Goal: Information Seeking & Learning: Learn about a topic

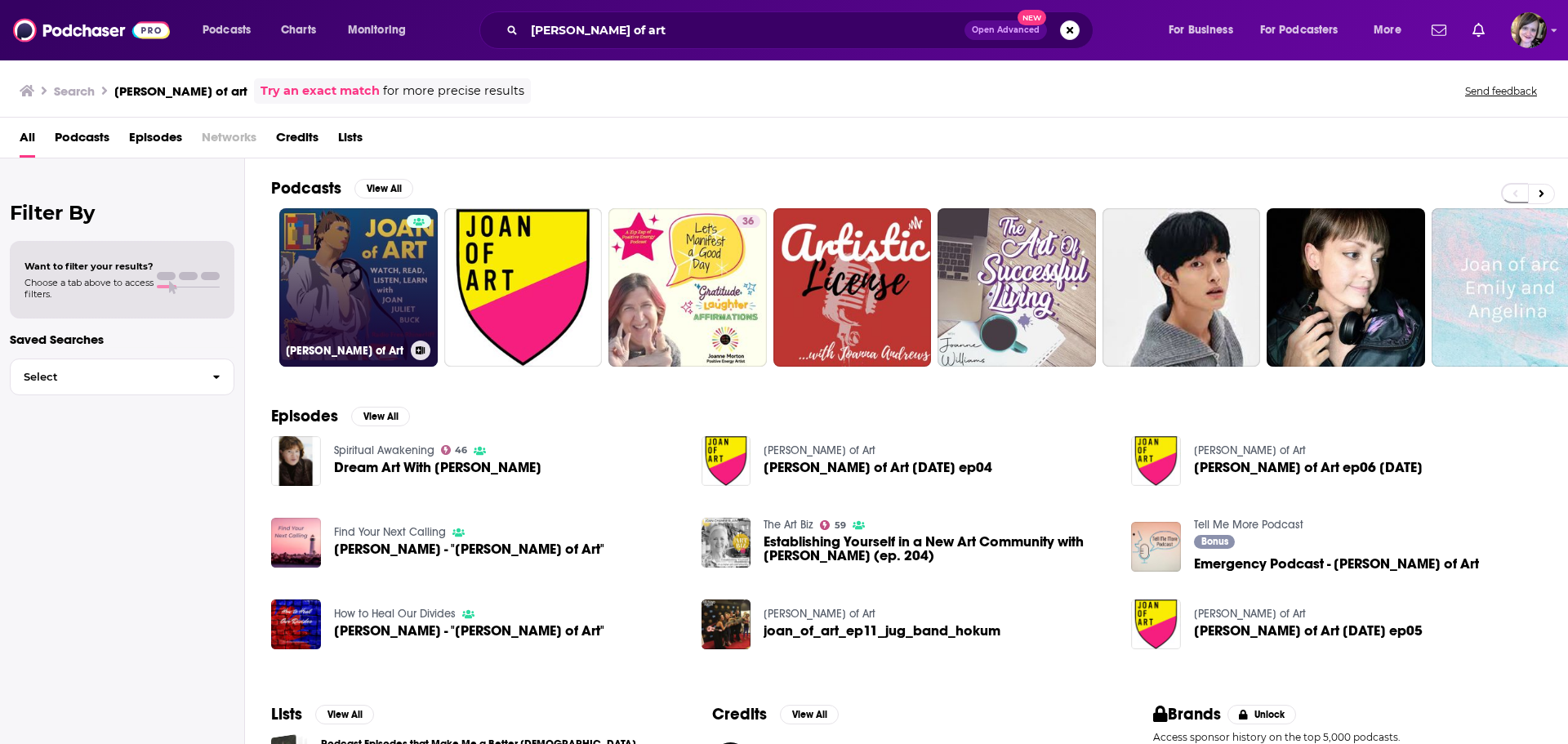
click at [341, 257] on link "[PERSON_NAME] of Art" at bounding box center [358, 287] width 159 height 159
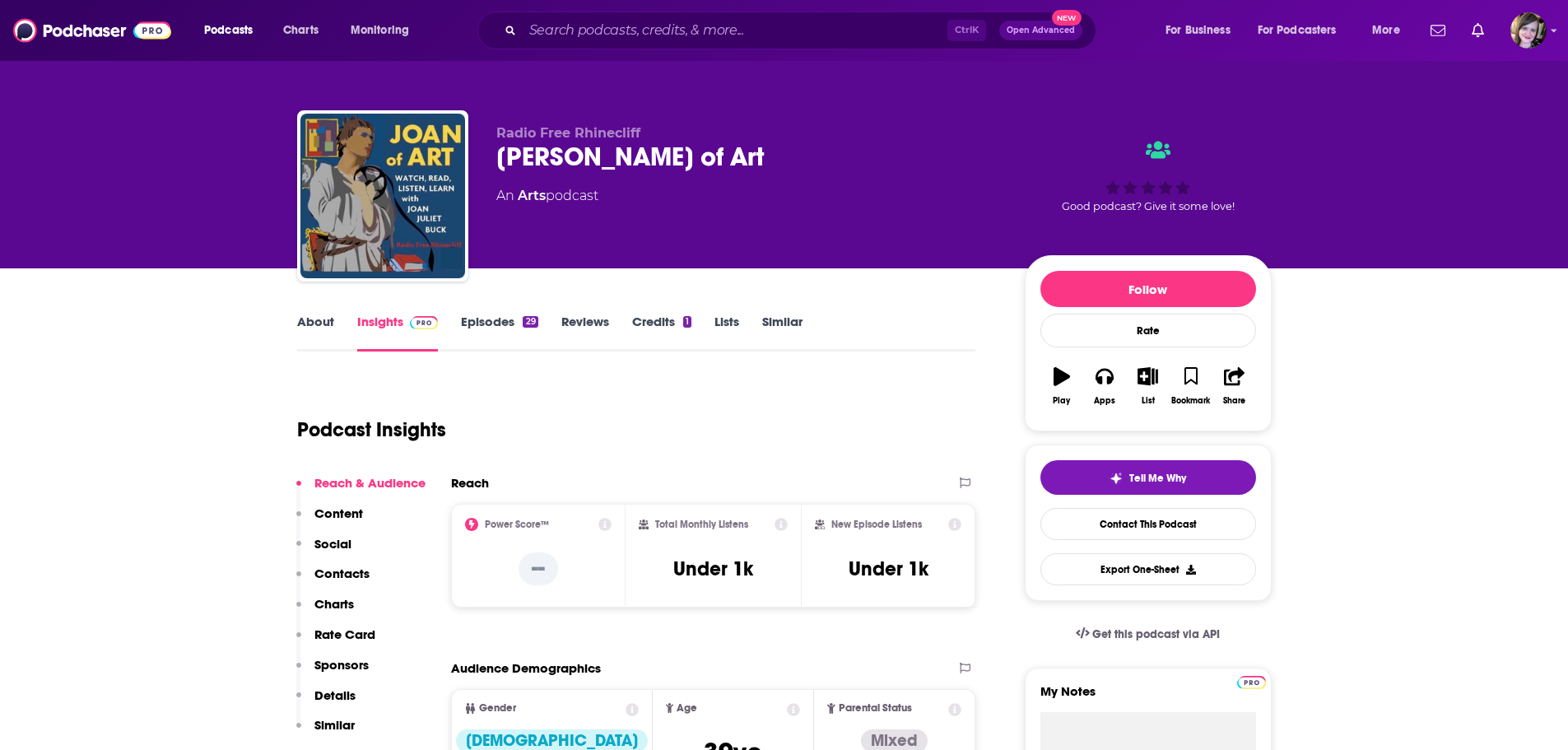
click at [317, 321] on link "About" at bounding box center [315, 332] width 37 height 38
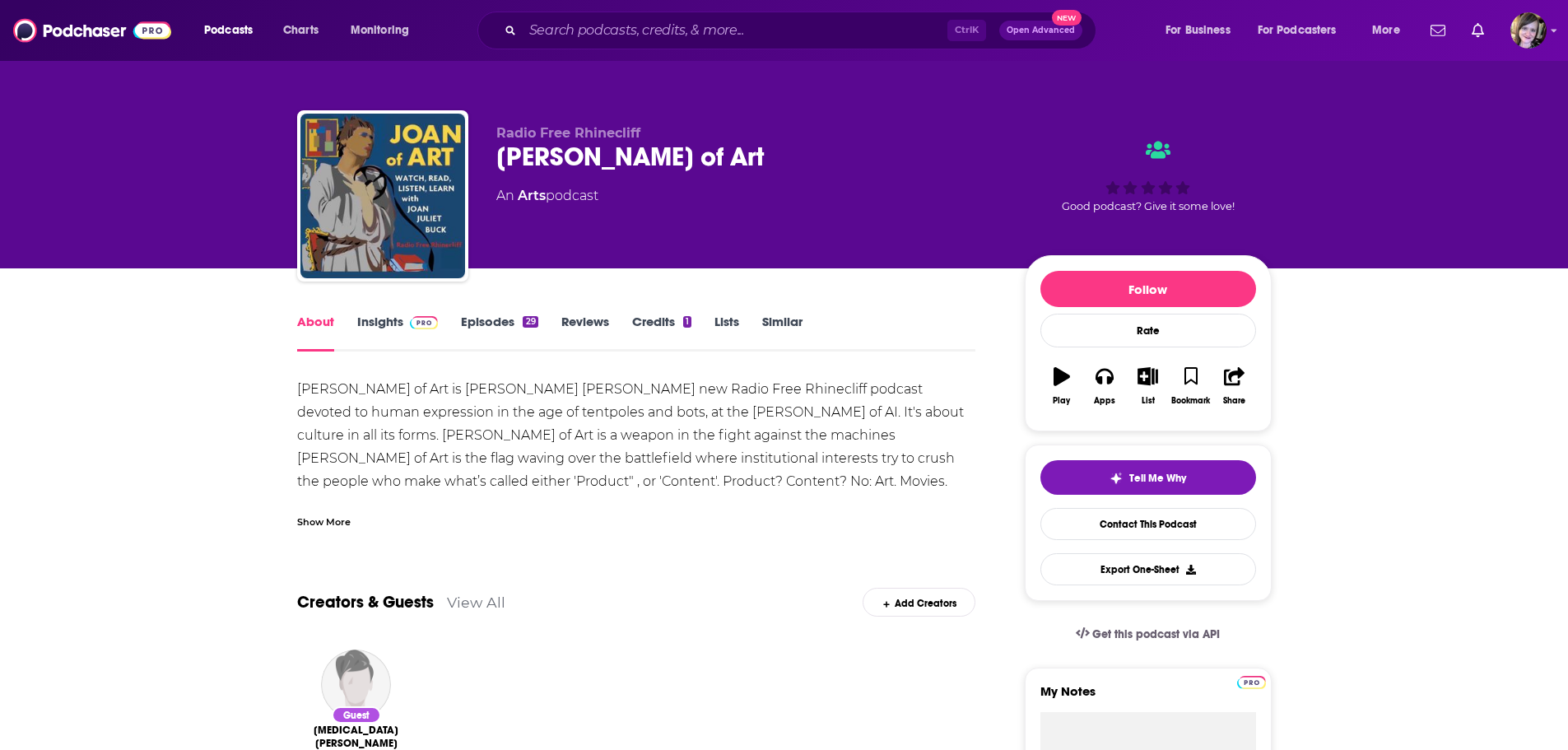
click at [310, 517] on div "Show More" at bounding box center [323, 521] width 53 height 16
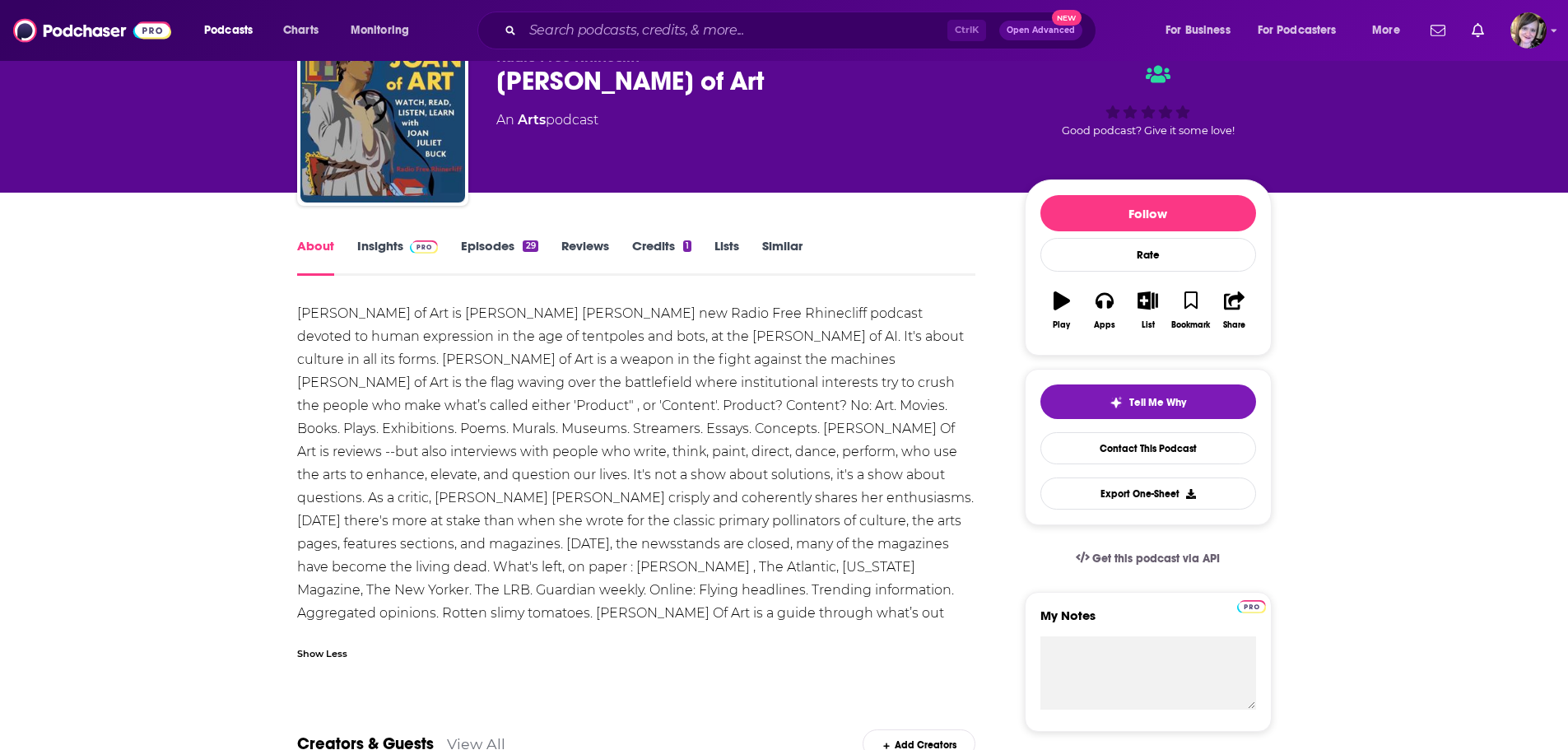
scroll to position [165, 0]
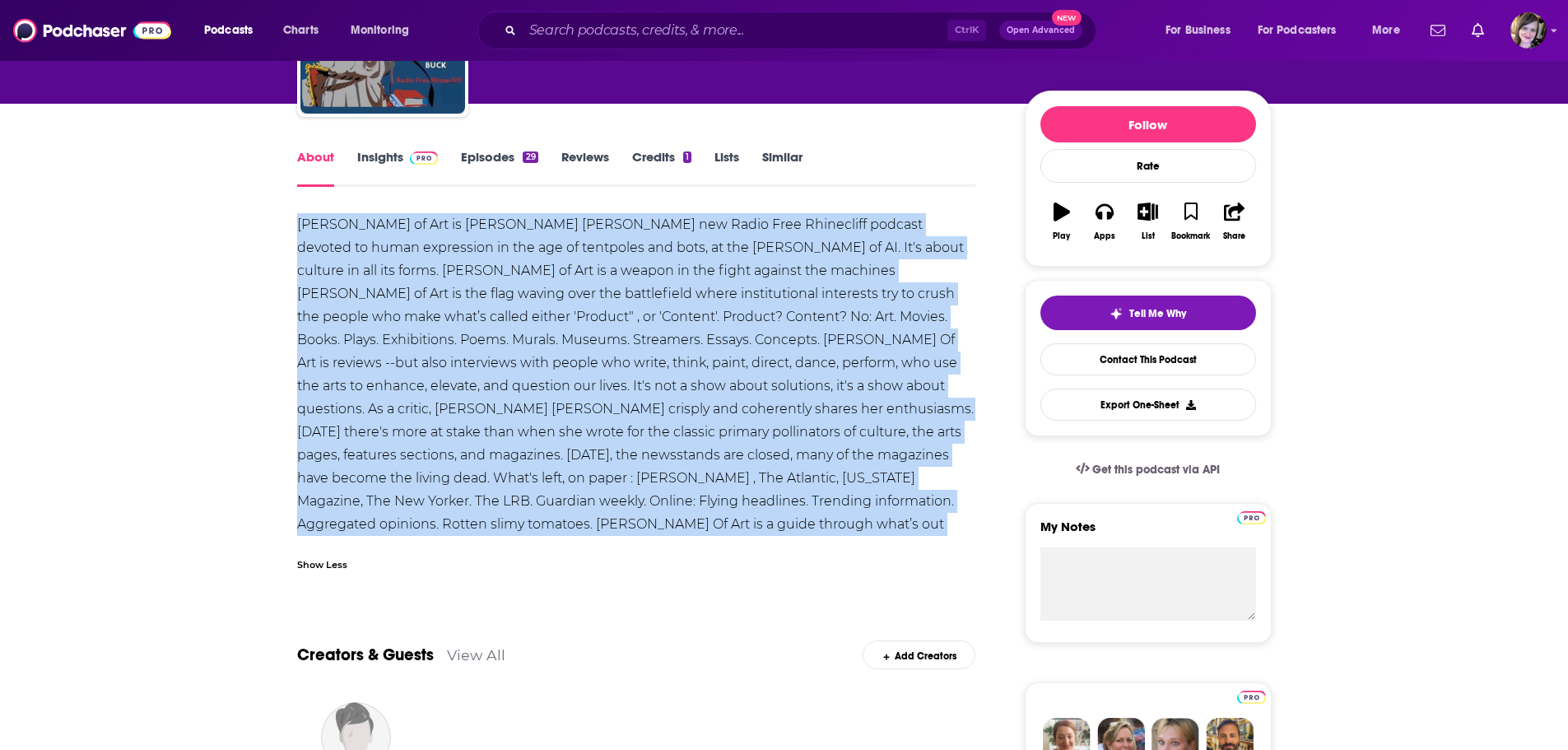
drag, startPoint x: 592, startPoint y: 526, endPoint x: 289, endPoint y: 227, distance: 425.7
copy div "Lore ip Dol si Amet Consec Adip’e sed Doeiu Temp Incididunt utlabor etdolor ma …"
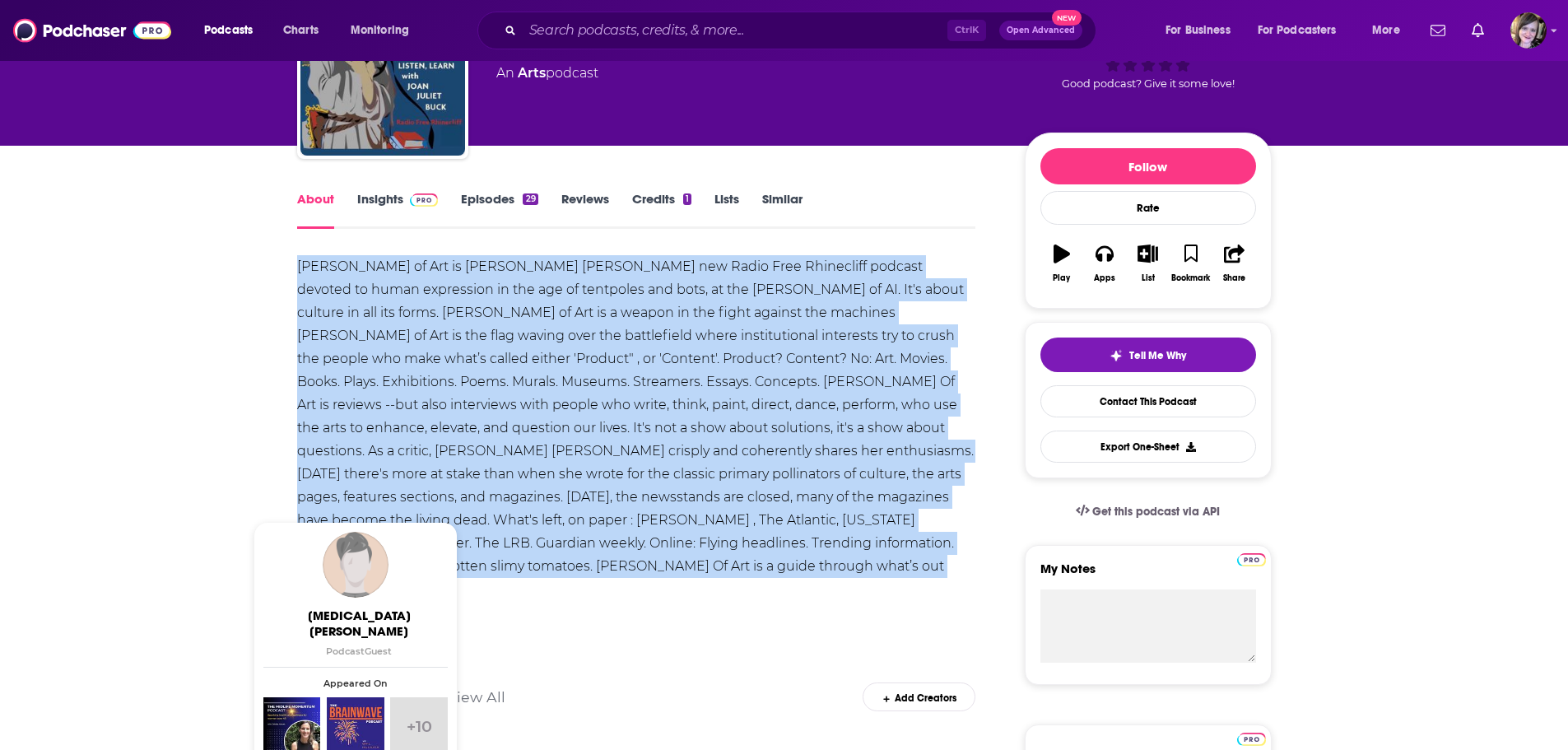
scroll to position [0, 0]
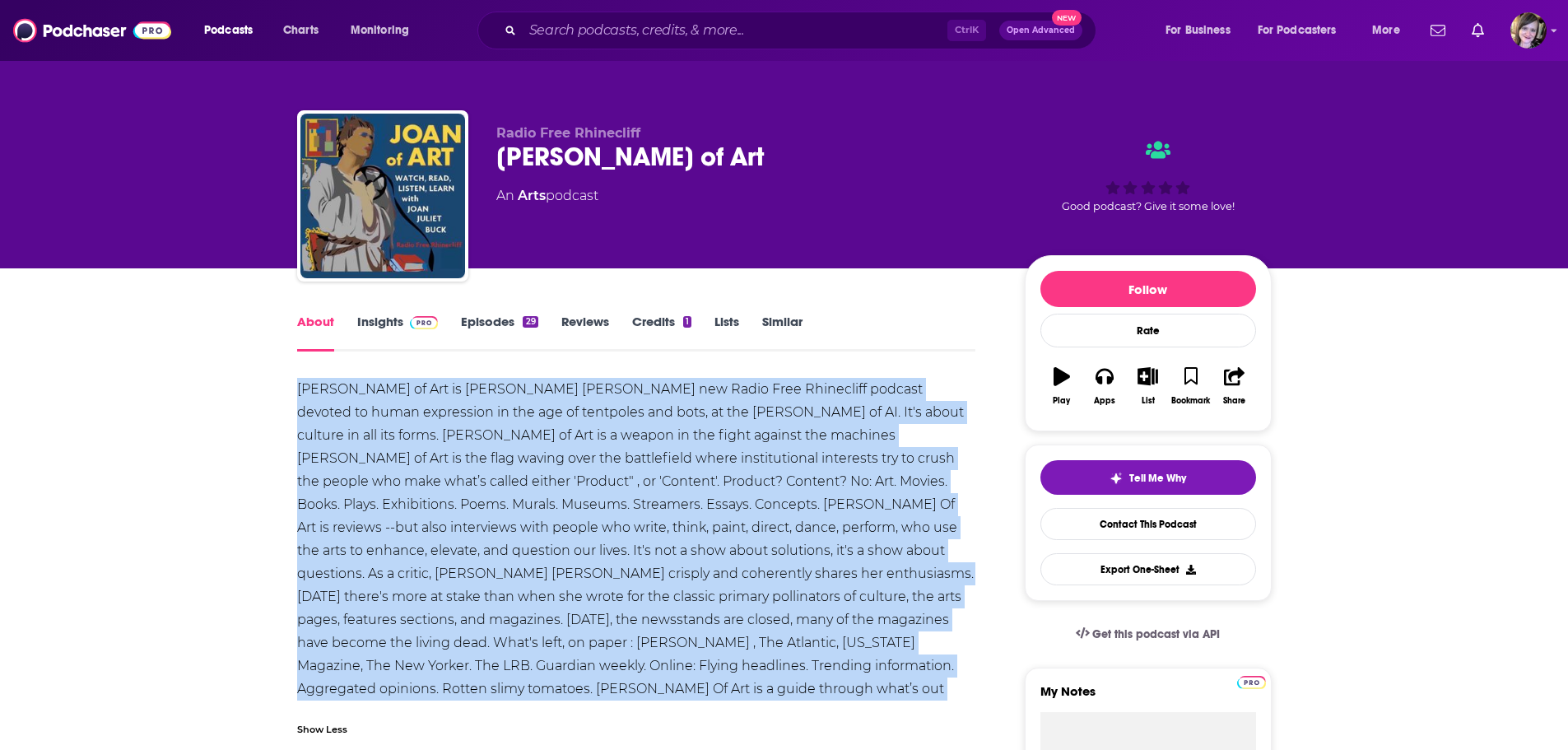
click at [386, 320] on link "Insights" at bounding box center [398, 332] width 81 height 38
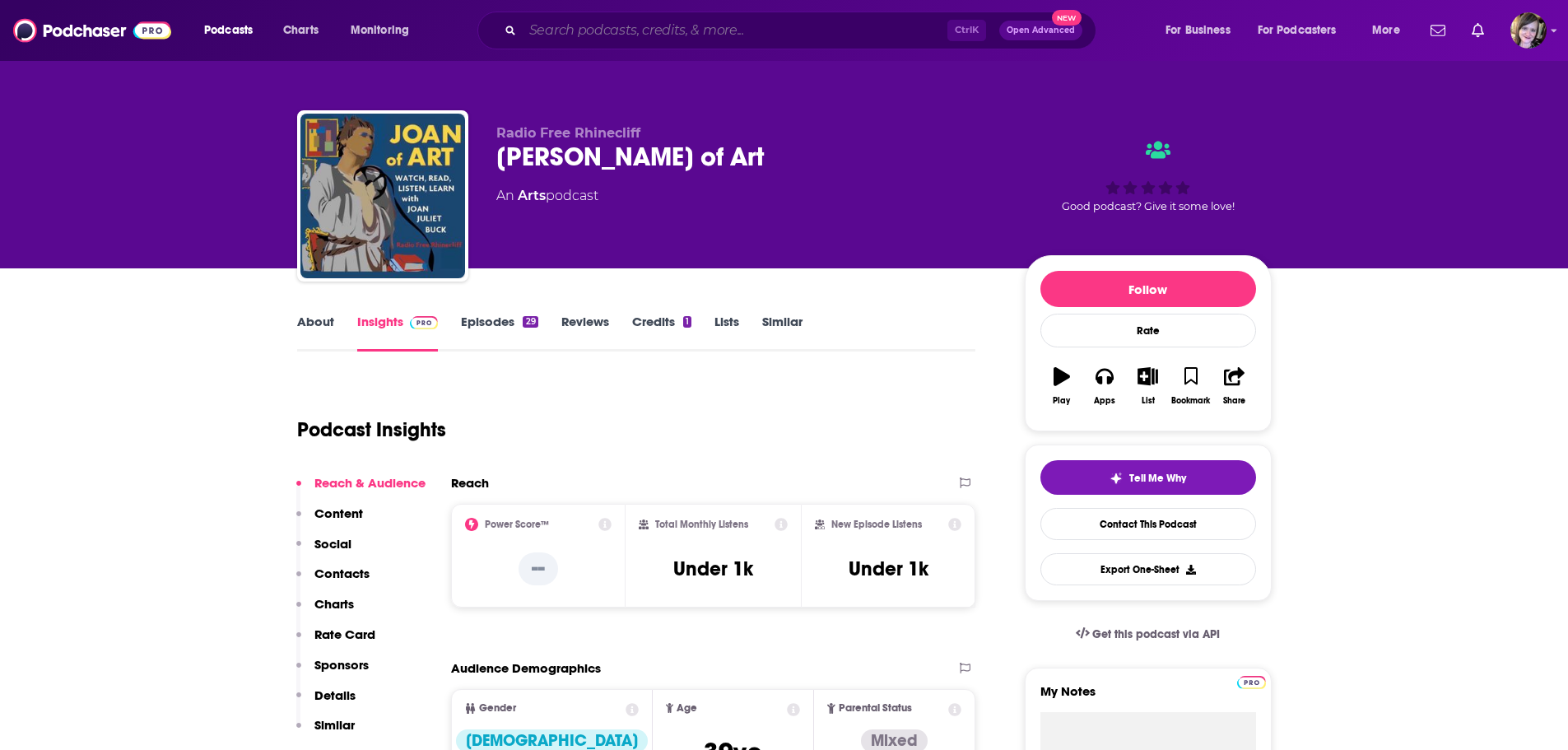
click at [600, 24] on input "Search podcasts, credits, & more..." at bounding box center [735, 30] width 425 height 26
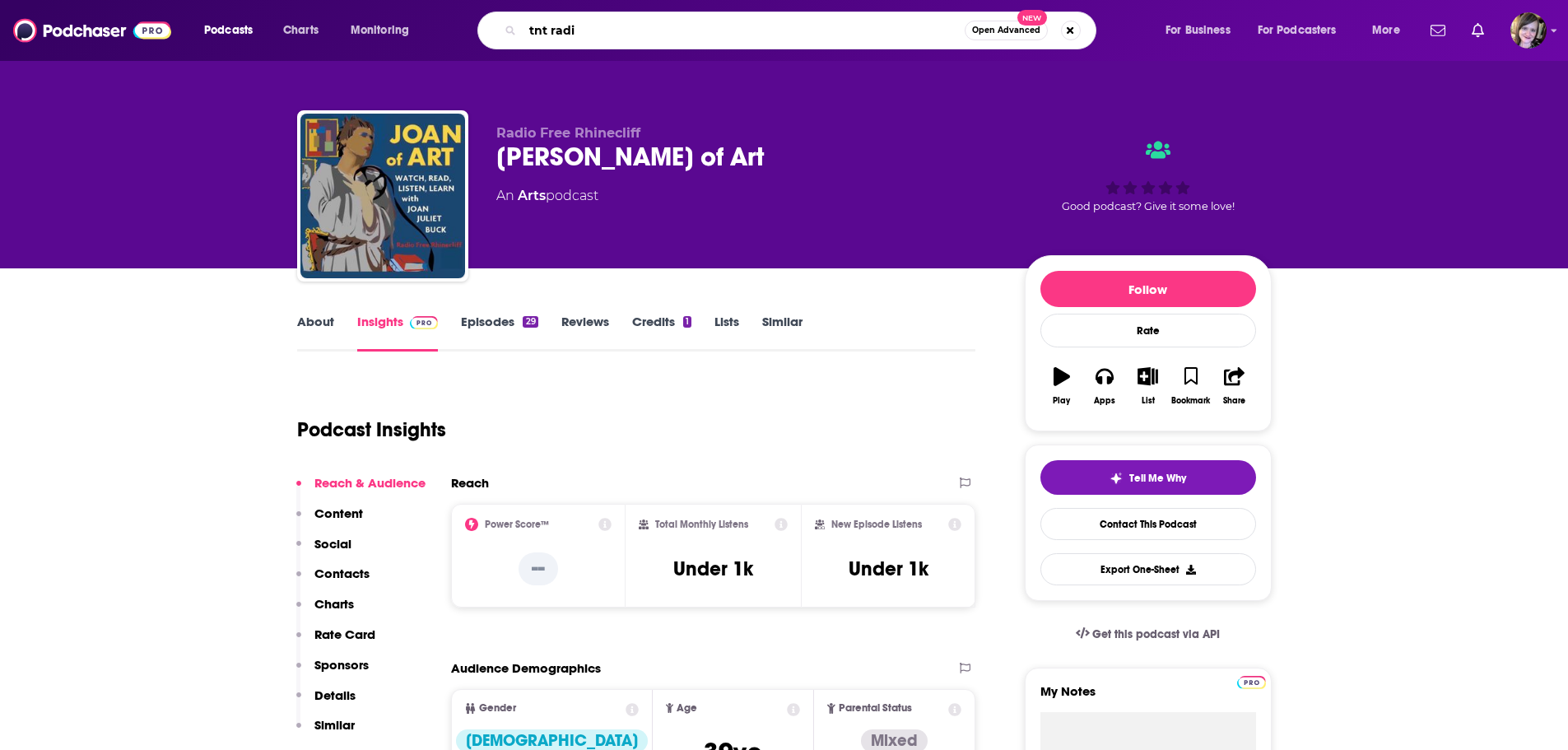
type input "tnt radio"
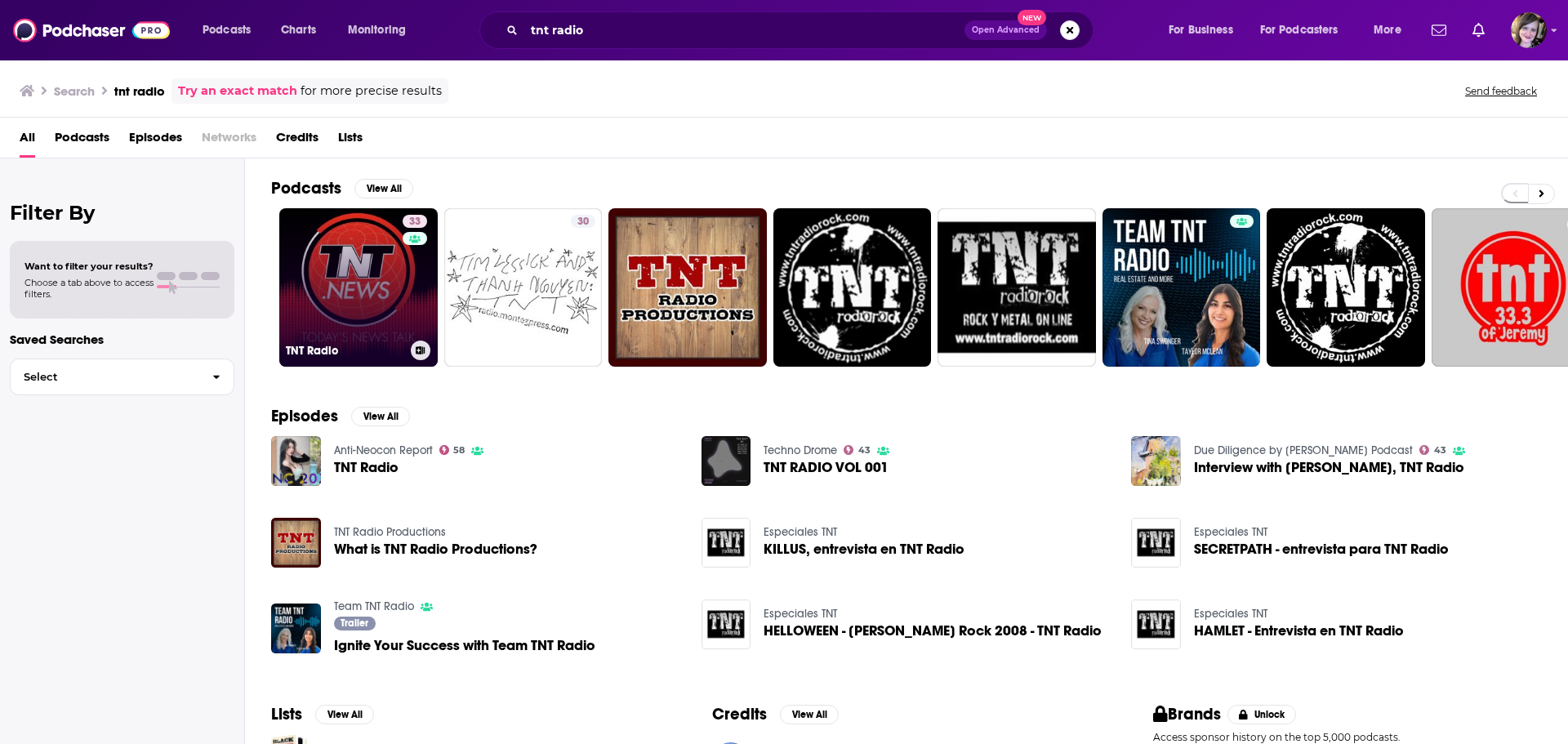
click at [349, 284] on link "33 TNT Radio" at bounding box center [358, 287] width 159 height 159
click at [367, 269] on link "33 TNT Radio" at bounding box center [358, 287] width 159 height 159
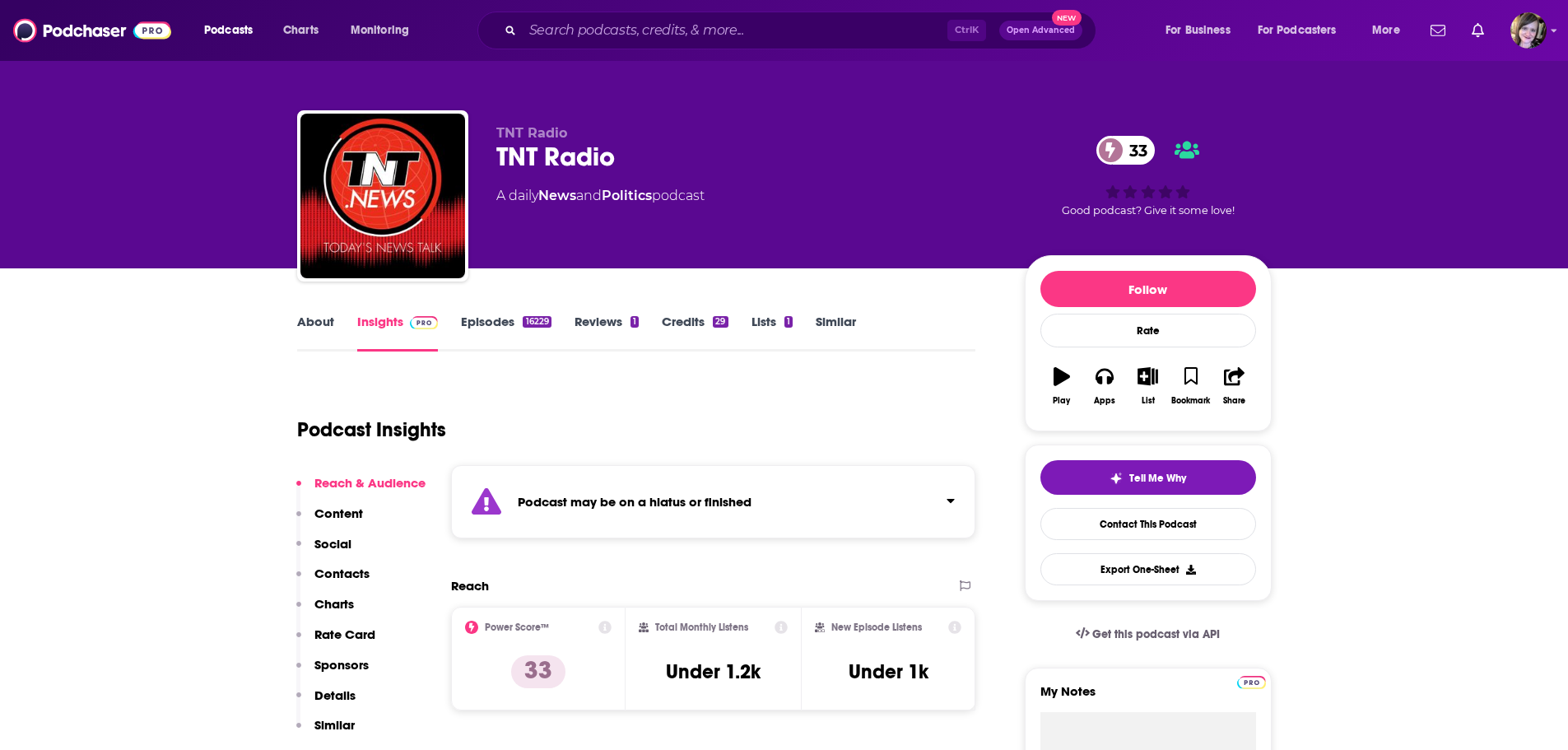
click at [309, 319] on link "About" at bounding box center [315, 332] width 37 height 38
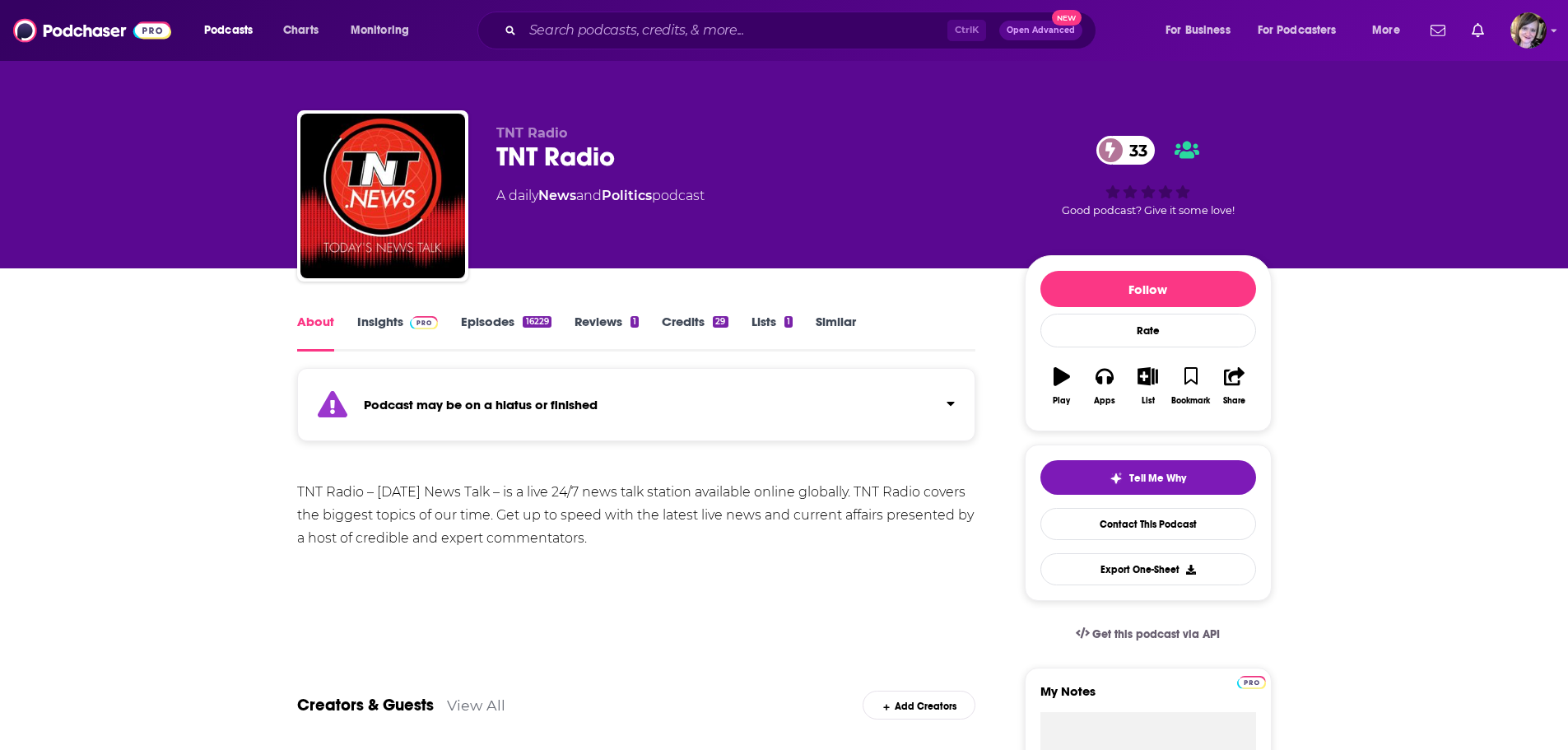
click at [410, 322] on img at bounding box center [425, 323] width 29 height 14
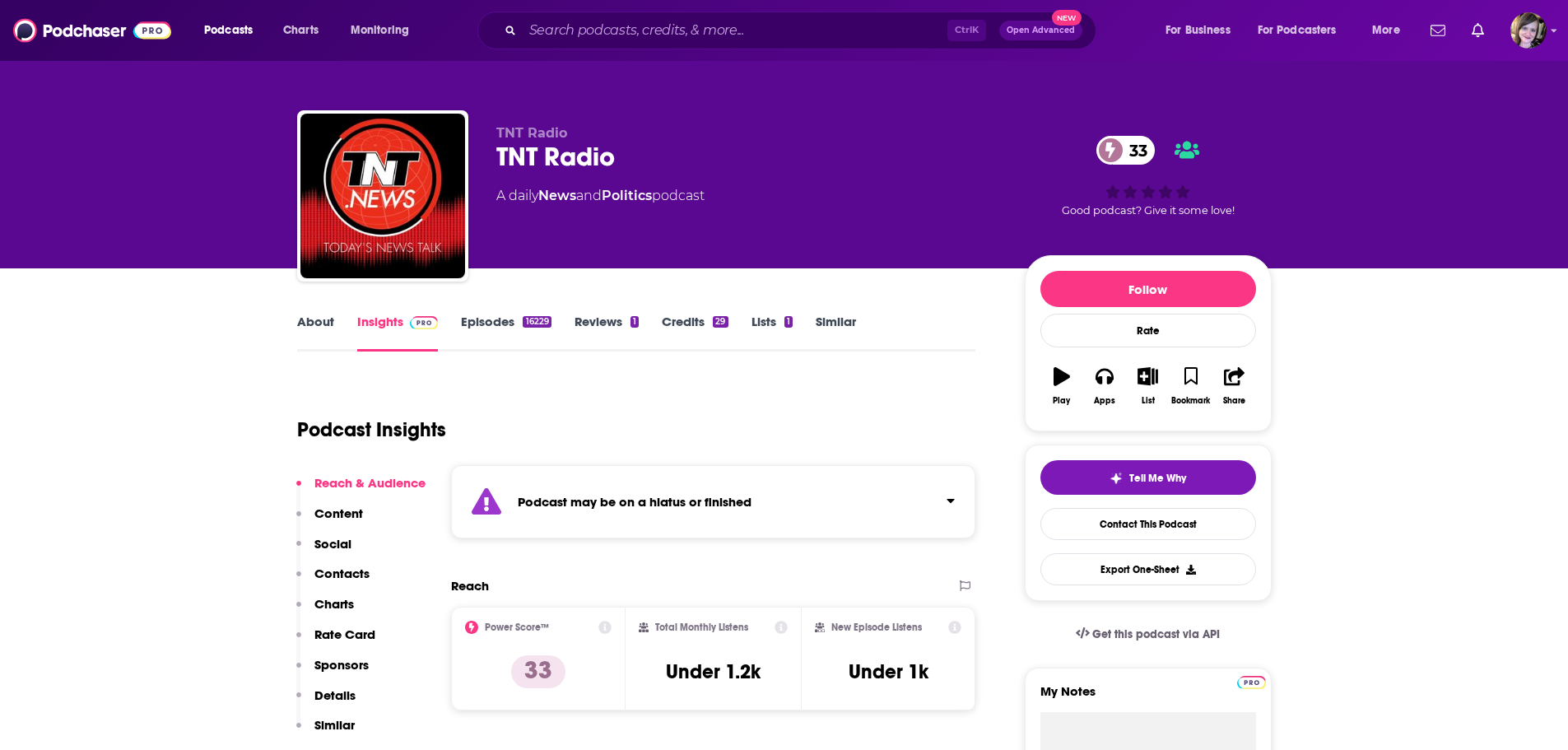
click at [307, 320] on link "About" at bounding box center [315, 332] width 37 height 38
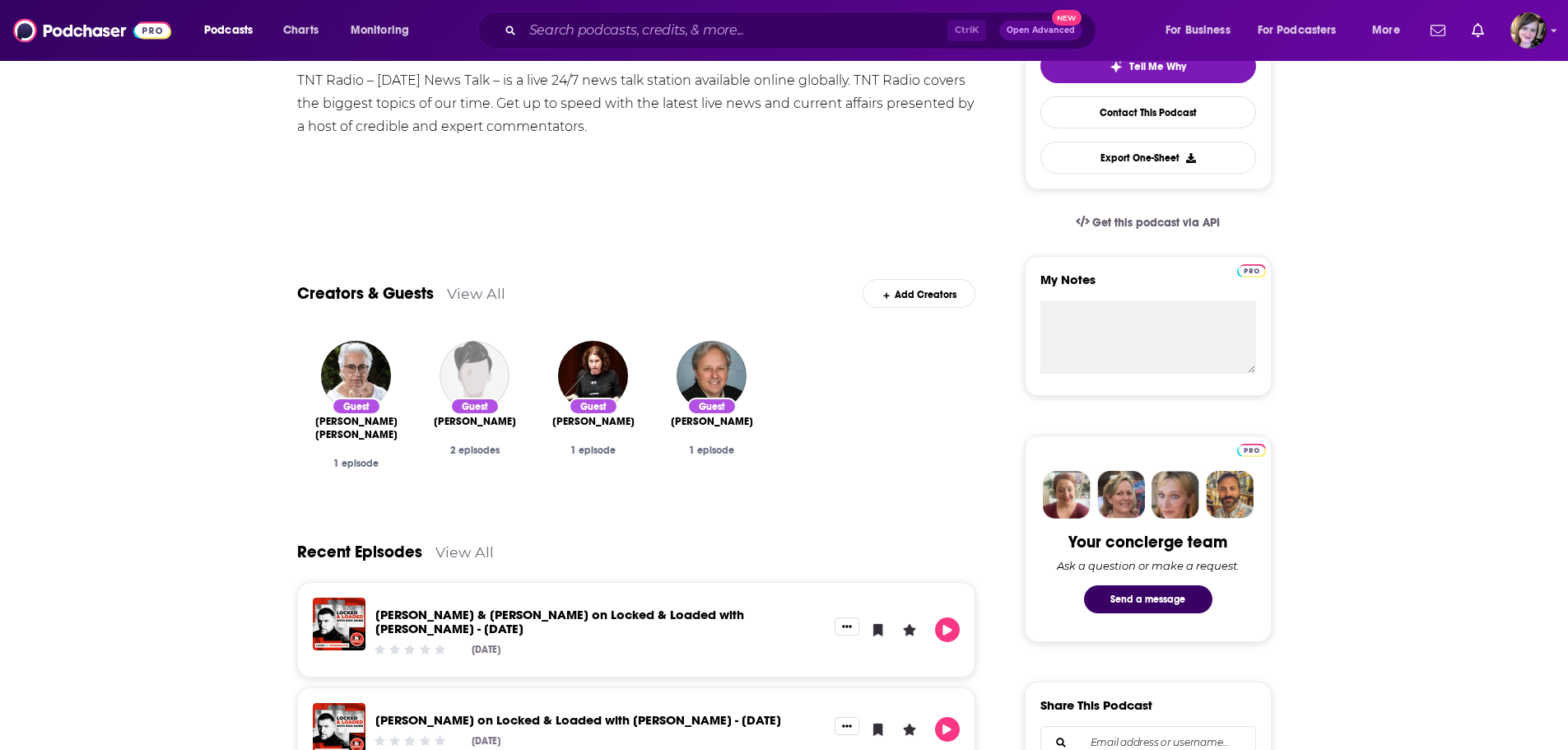
scroll to position [494, 0]
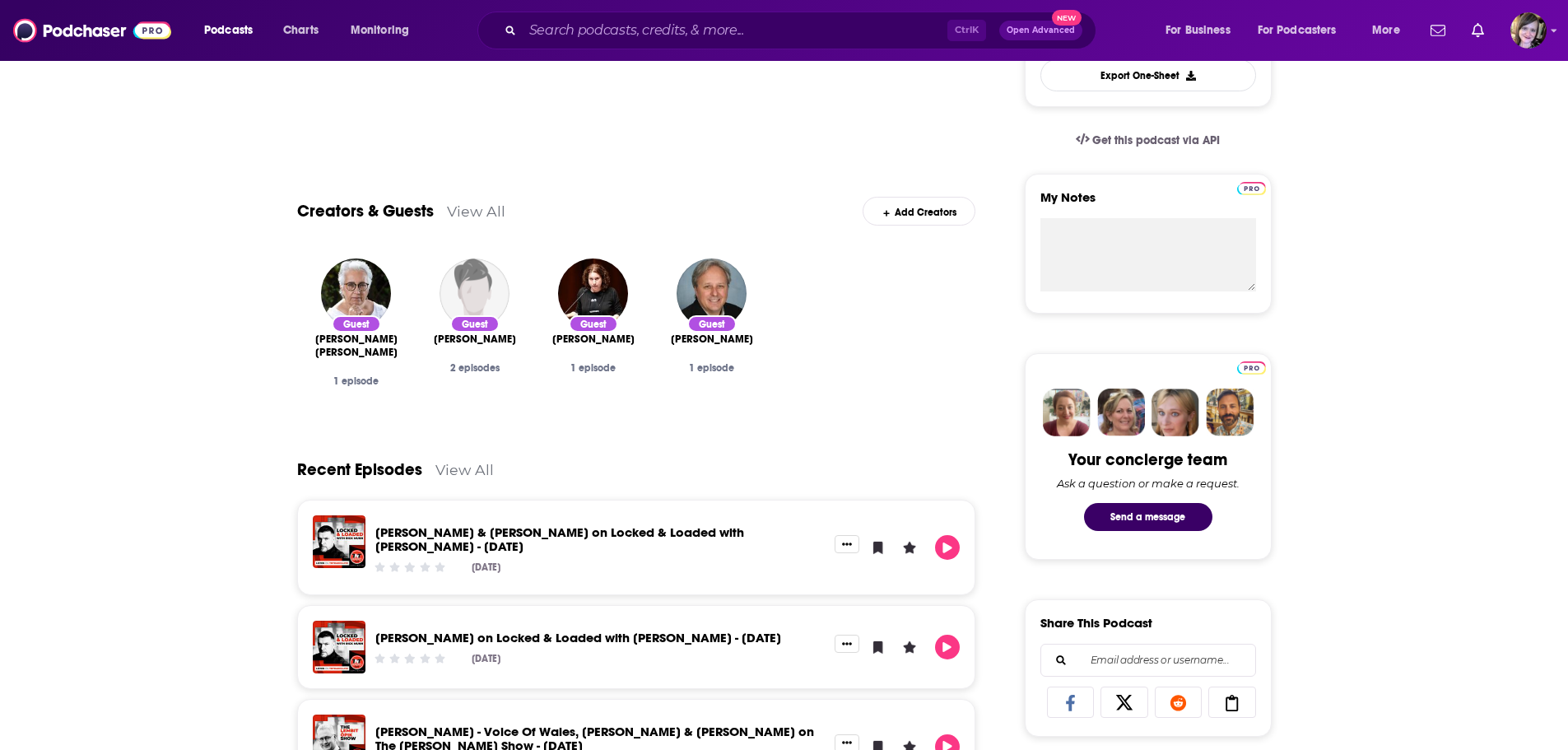
drag, startPoint x: 70, startPoint y: 479, endPoint x: 453, endPoint y: 85, distance: 549.5
click at [677, 35] on input "Search podcasts, credits, & more..." at bounding box center [735, 30] width 425 height 26
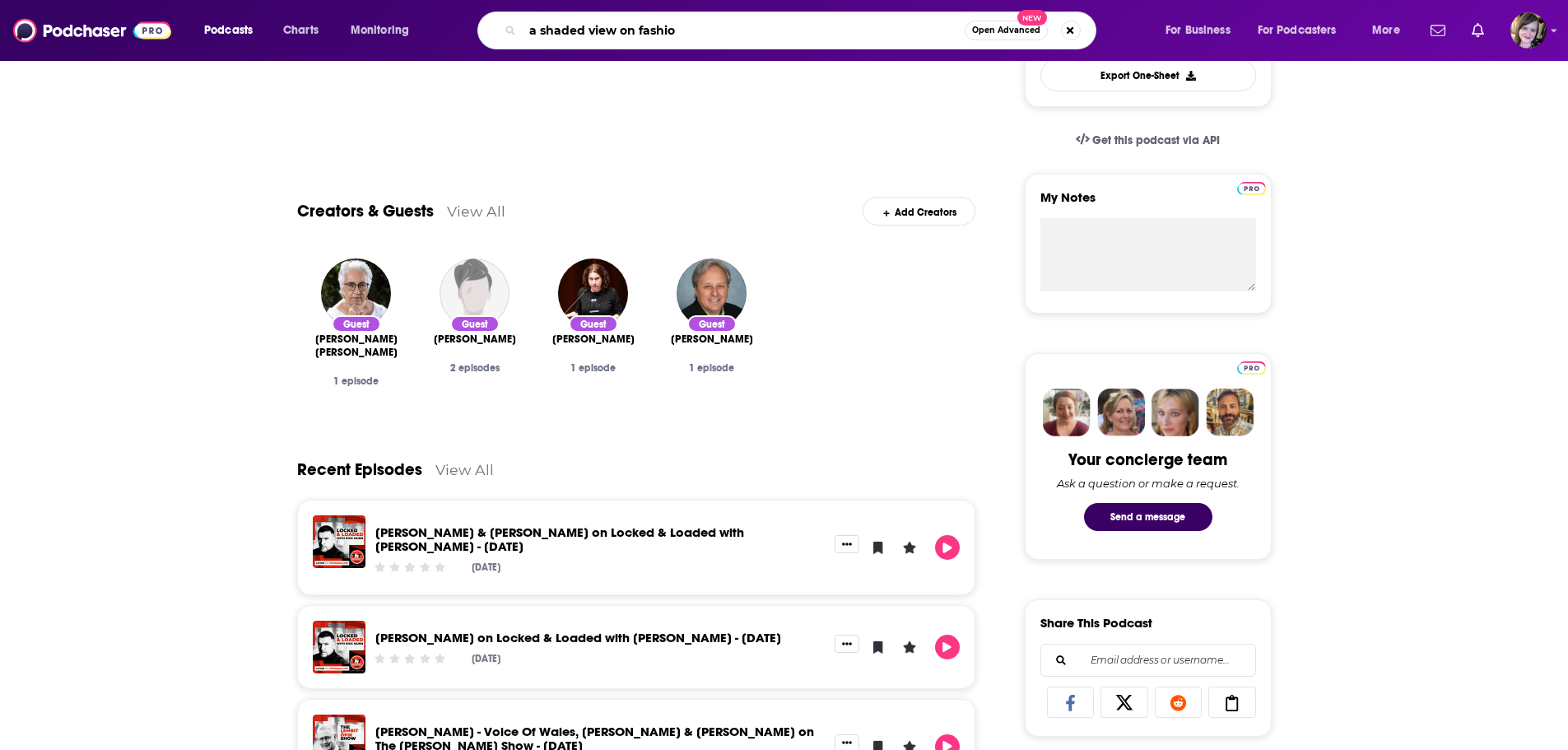
type input "a shaded view on fashion"
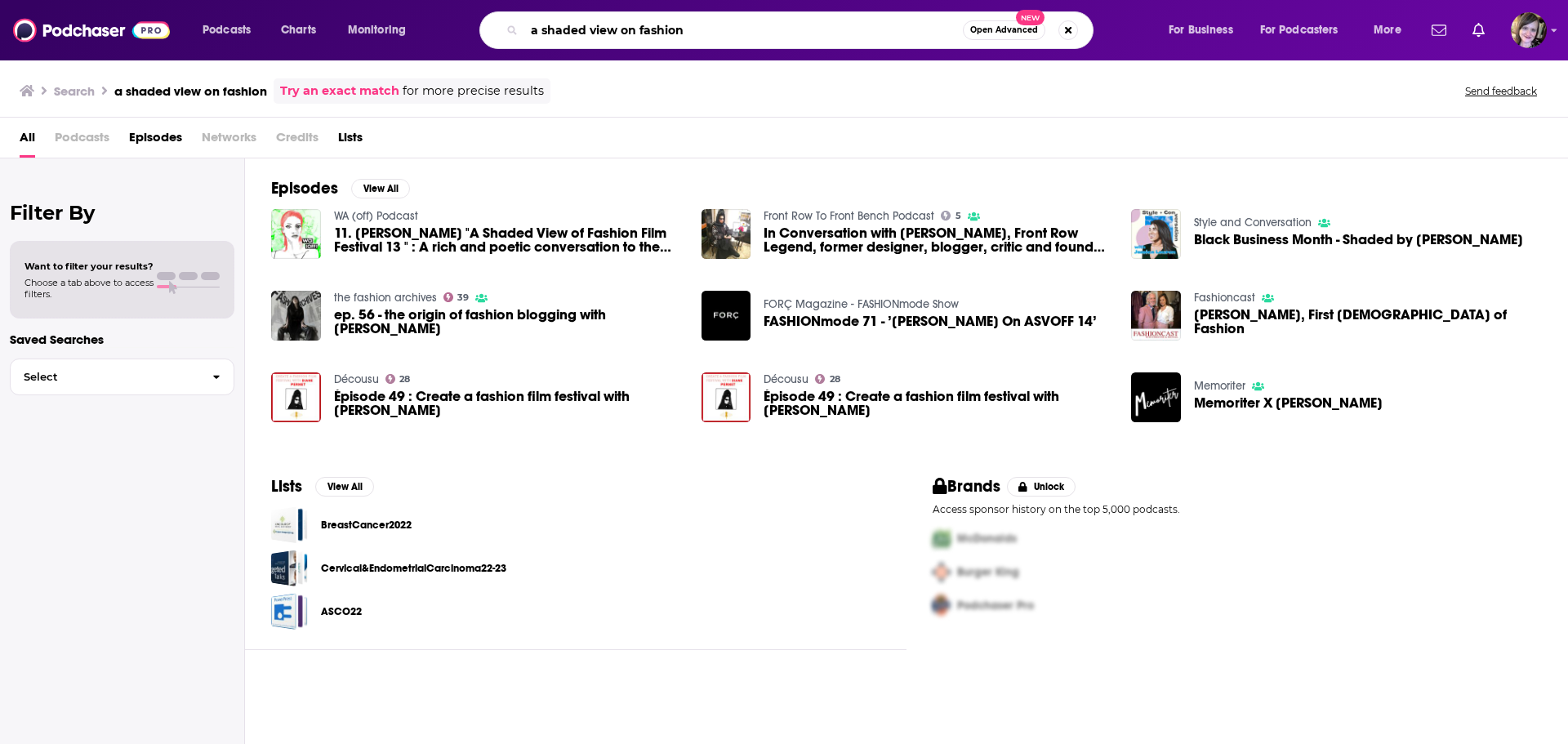
drag, startPoint x: 699, startPoint y: 30, endPoint x: 467, endPoint y: 30, distance: 232.0
click at [468, 30] on div "a shaded view on fashion Open Advanced New" at bounding box center [802, 30] width 698 height 38
type input "wrong place, write crime"
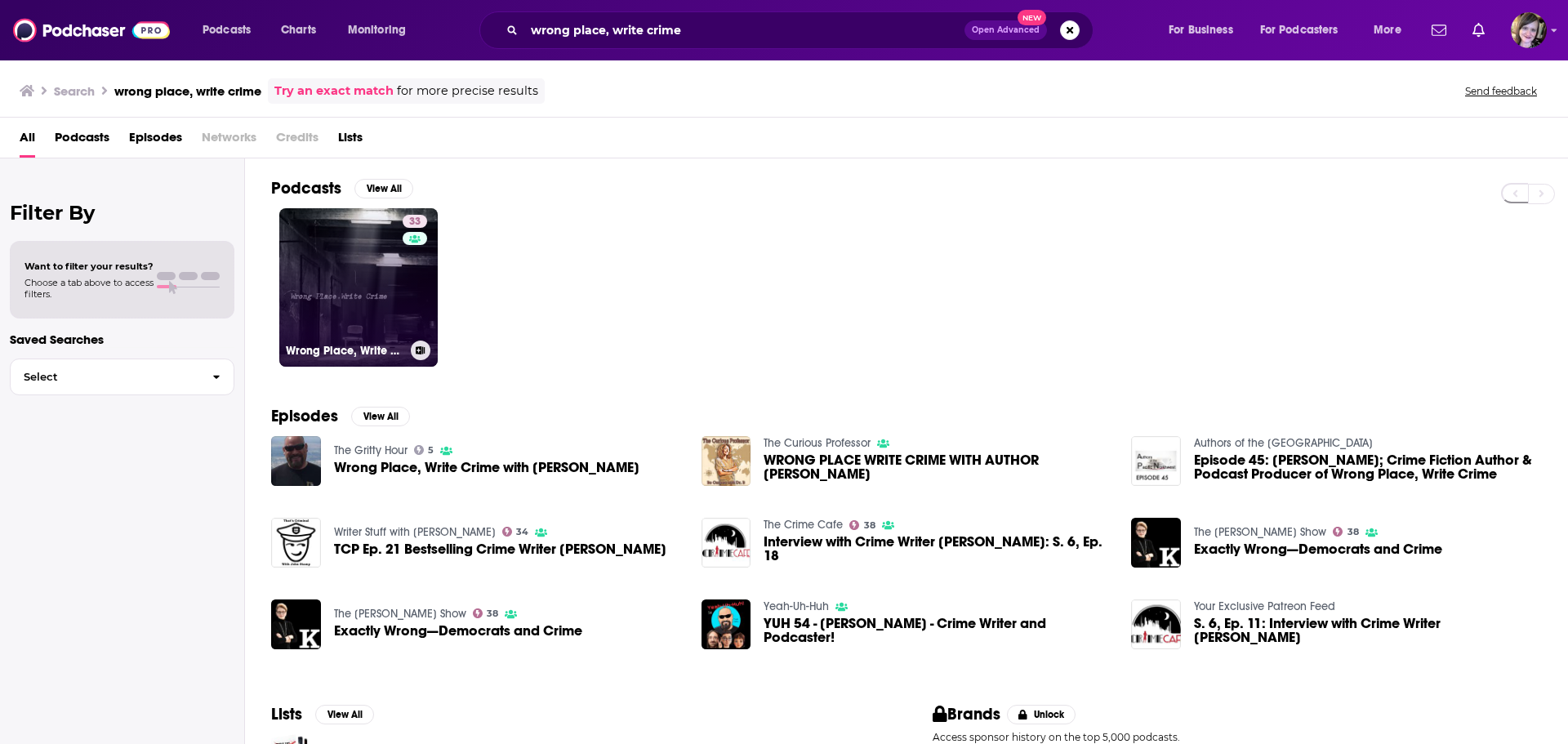
click at [334, 301] on link "[STREET_ADDRESS] Crime" at bounding box center [358, 287] width 159 height 159
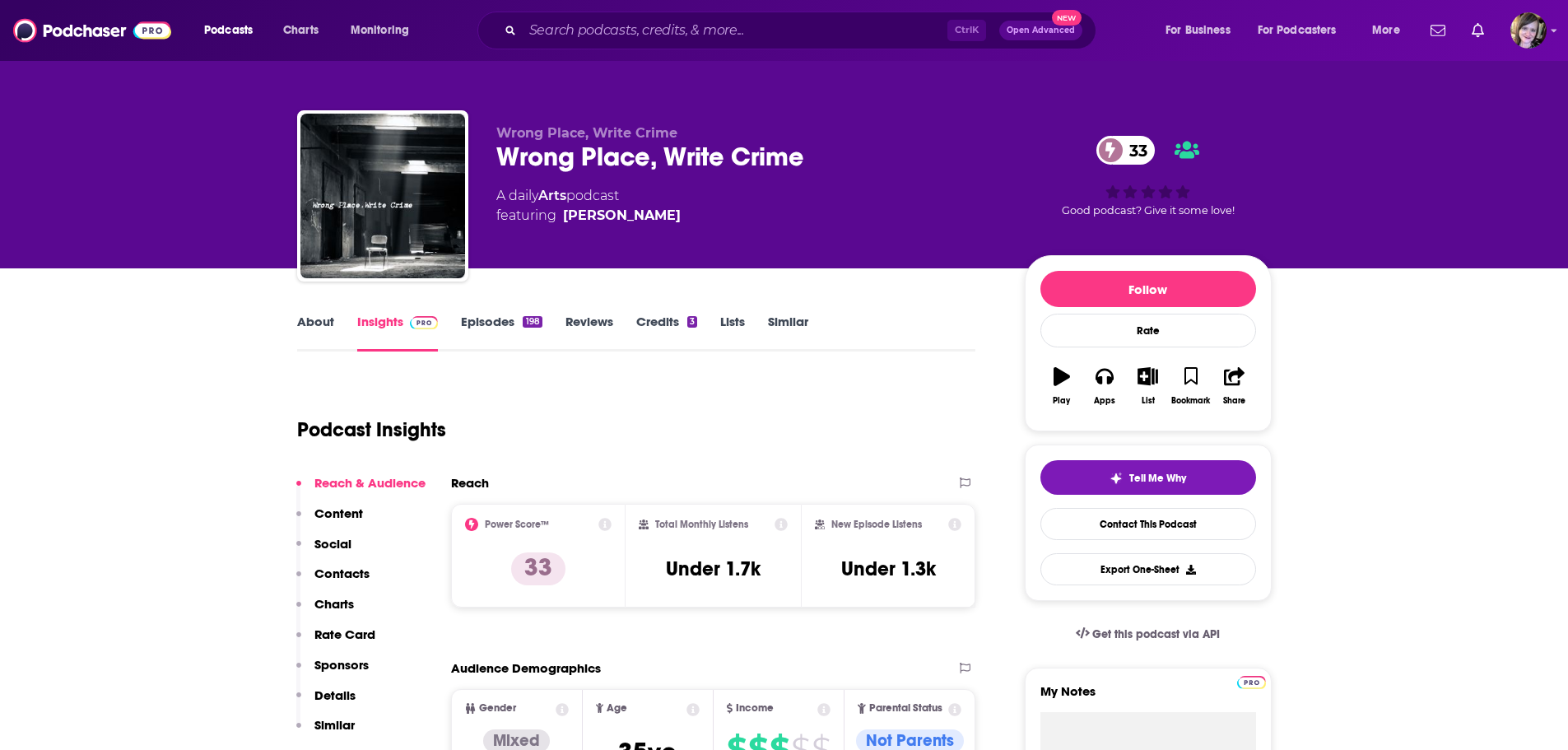
click at [310, 322] on link "About" at bounding box center [315, 332] width 37 height 38
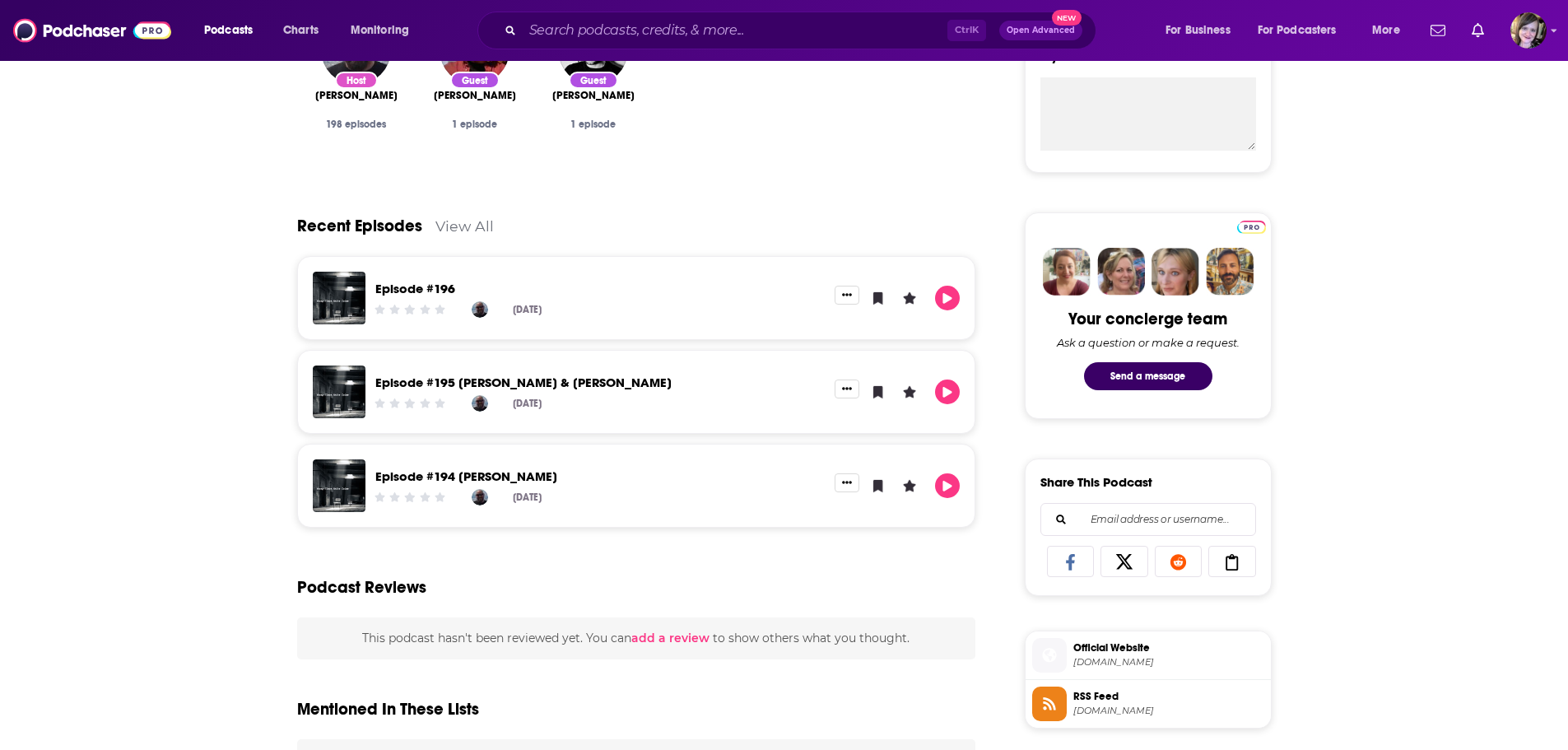
scroll to position [141, 0]
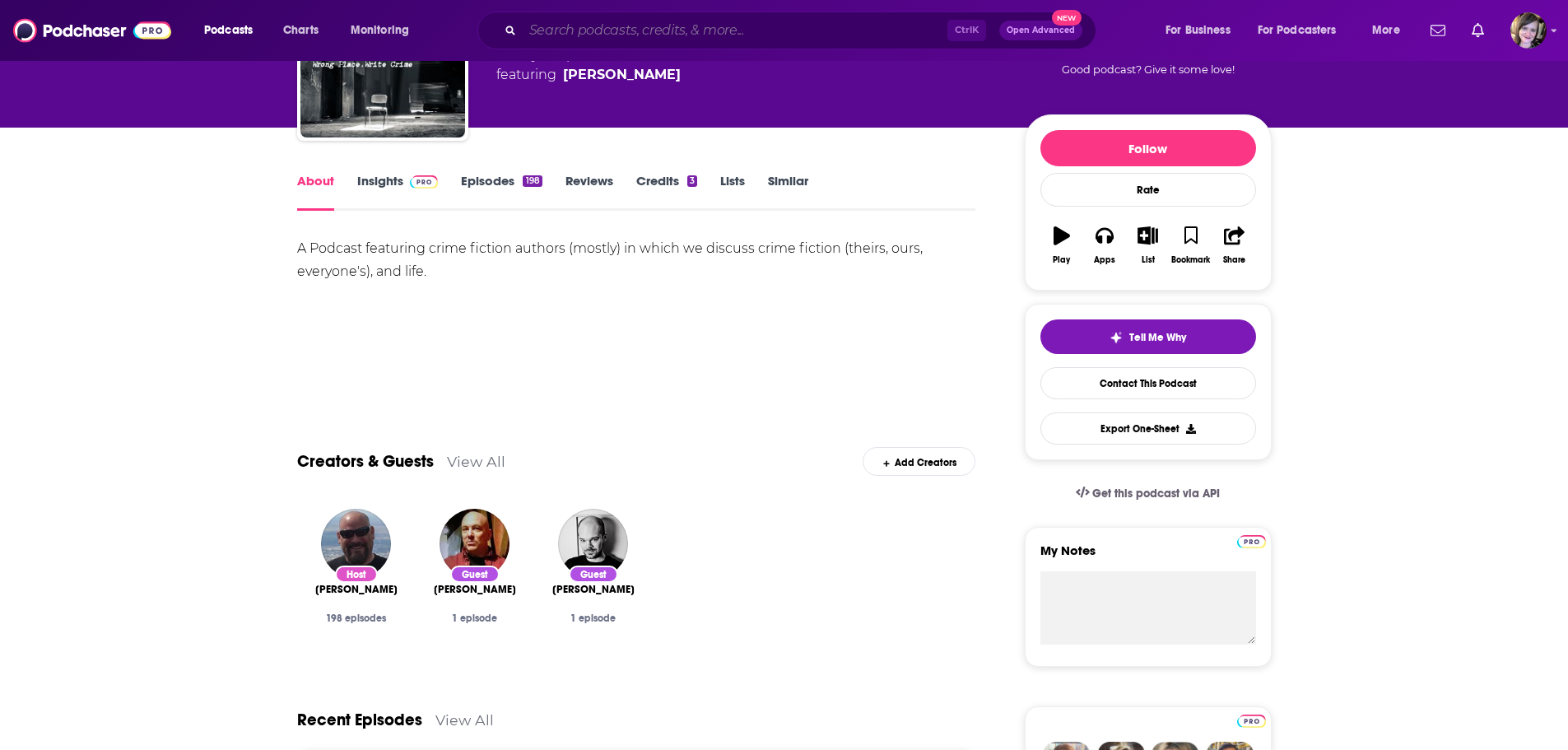
click at [726, 27] on input "Search podcasts, credits, & more..." at bounding box center [735, 30] width 425 height 26
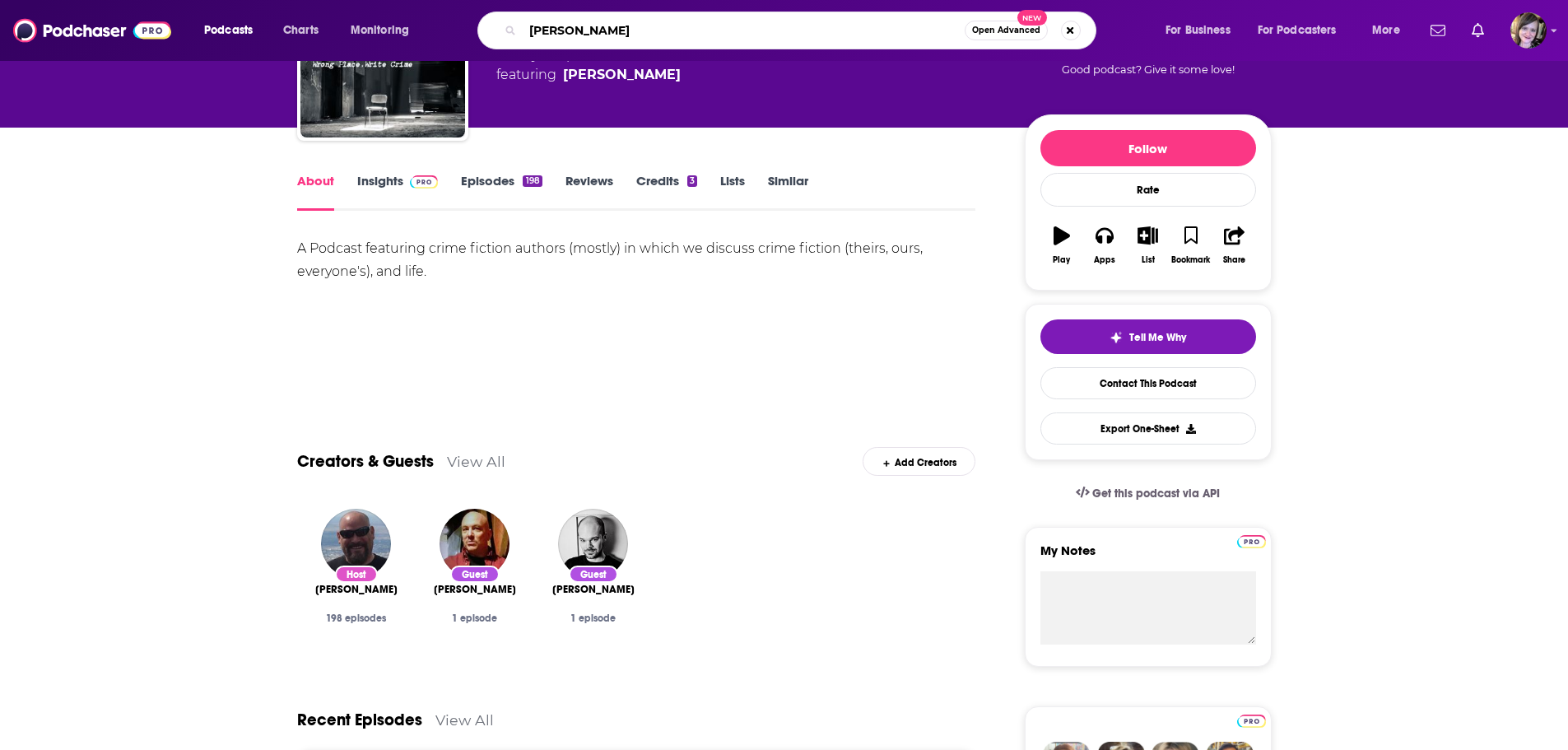
type input "lydian spin"
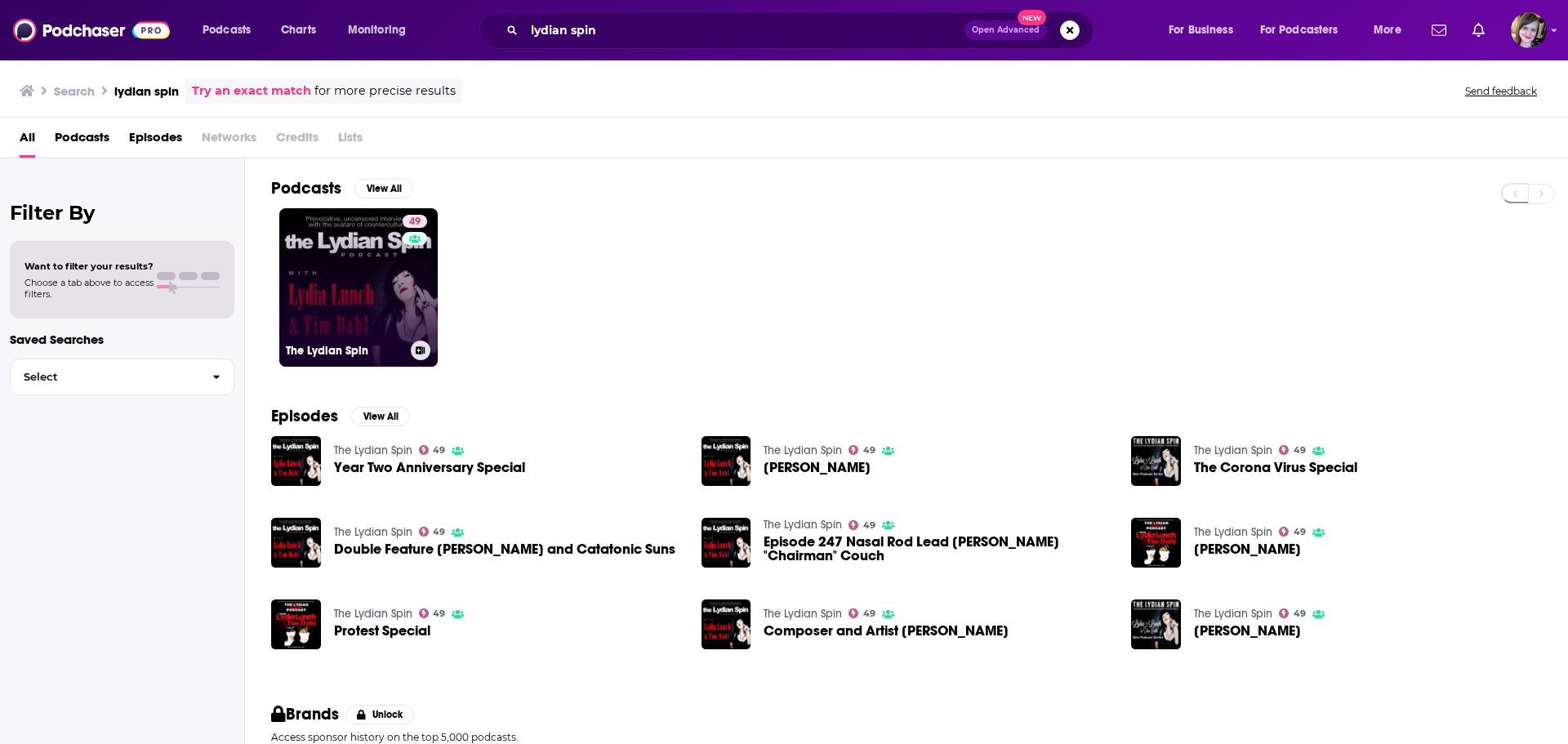
click at [317, 295] on link "49 The Lydian Spin" at bounding box center [358, 287] width 159 height 159
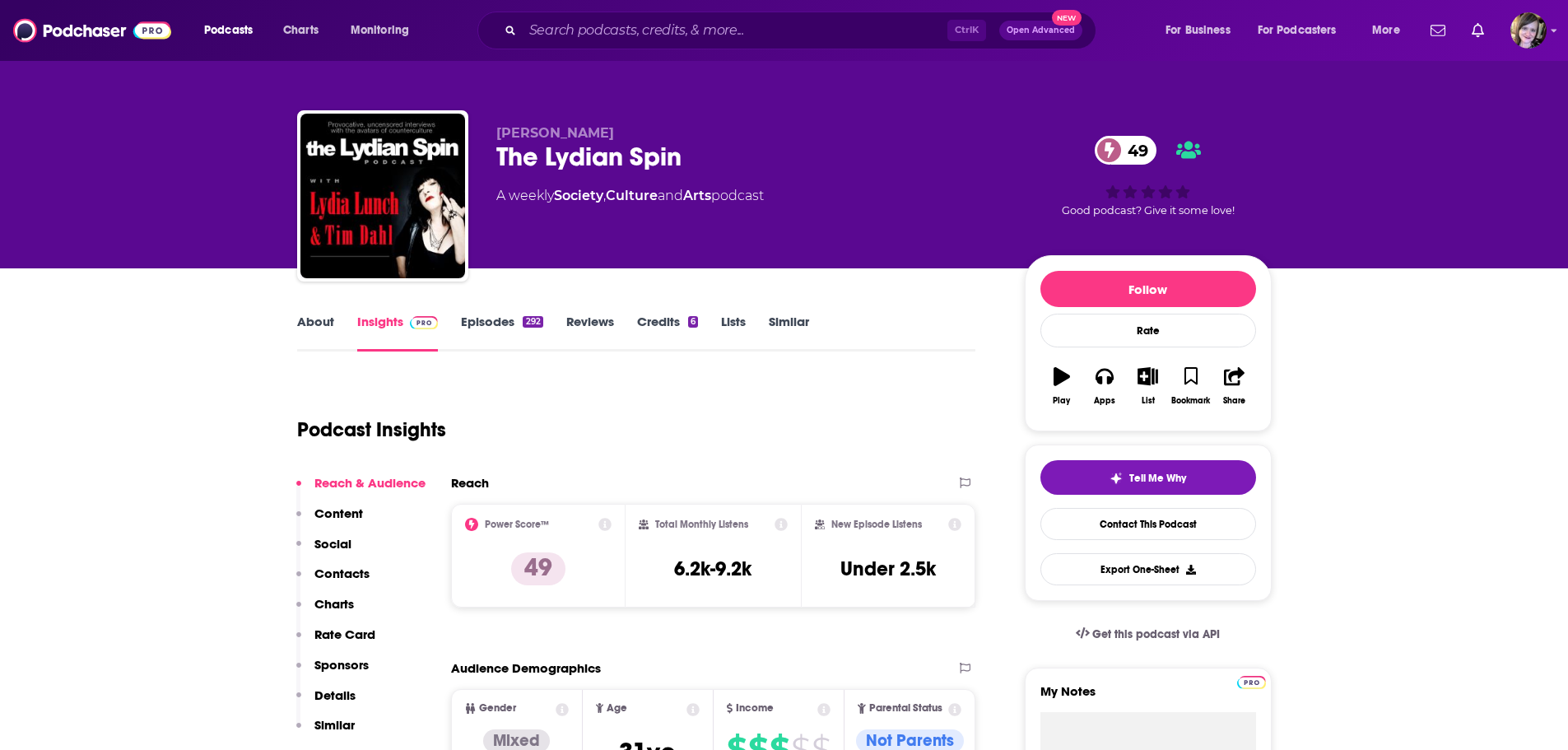
click at [318, 320] on link "About" at bounding box center [315, 332] width 37 height 38
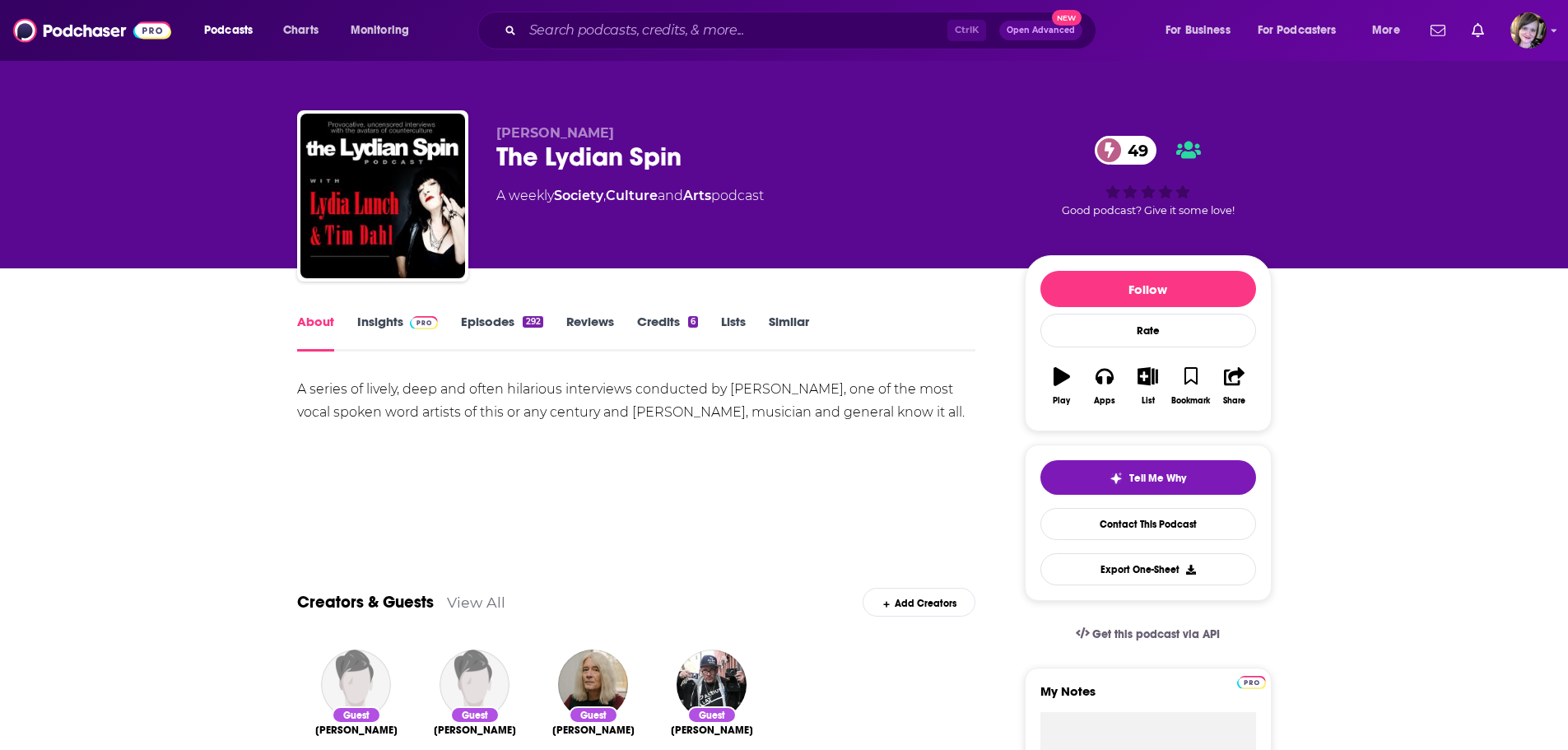
click at [372, 322] on link "Insights" at bounding box center [398, 332] width 81 height 38
